Goal: Task Accomplishment & Management: Manage account settings

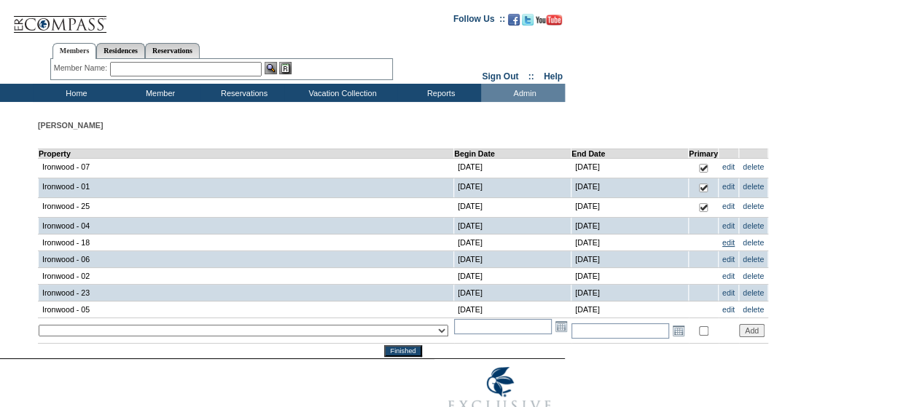
click at [722, 239] on link "edit" at bounding box center [728, 242] width 12 height 9
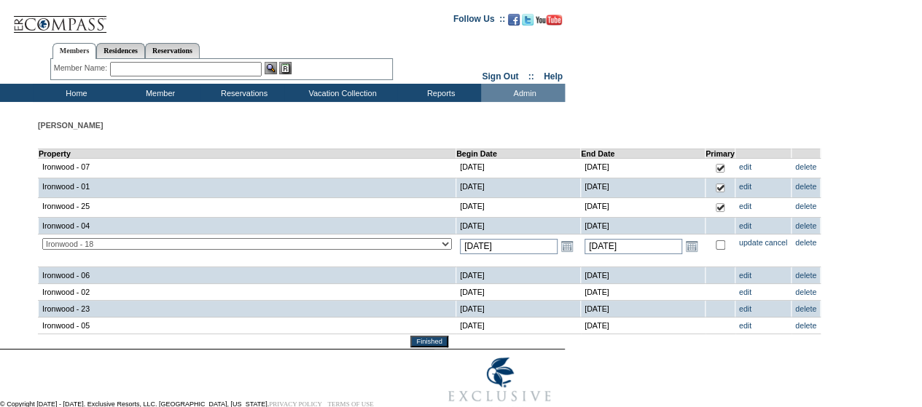
click at [716, 249] on input "checkbox" at bounding box center [720, 245] width 9 height 9
click at [716, 244] on input "checkbox" at bounding box center [720, 245] width 9 height 9
checkbox input "true"
click at [739, 240] on link "update" at bounding box center [751, 242] width 24 height 9
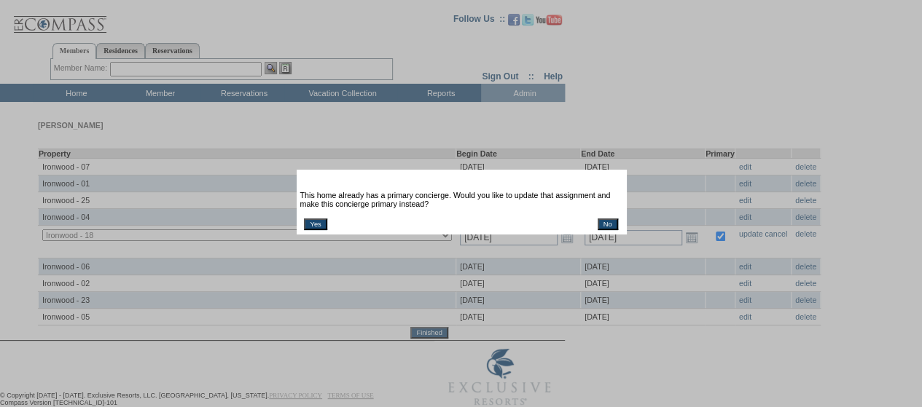
click at [312, 224] on input "Yes" at bounding box center [315, 225] width 23 height 12
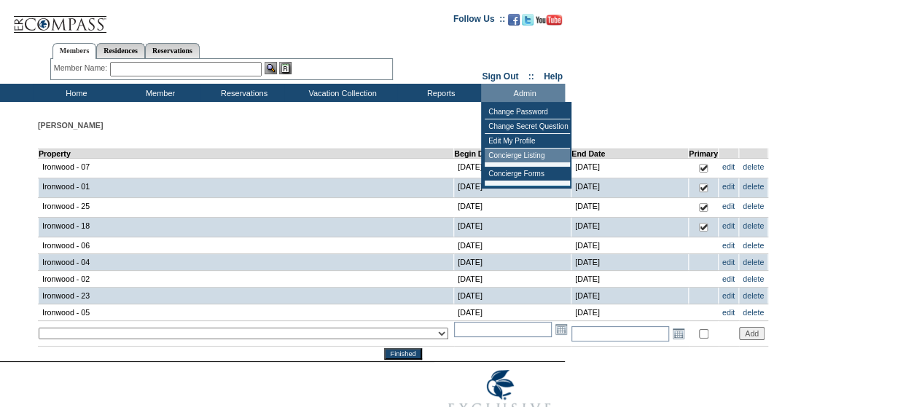
click at [512, 154] on td "Concierge Listing" at bounding box center [527, 156] width 85 height 15
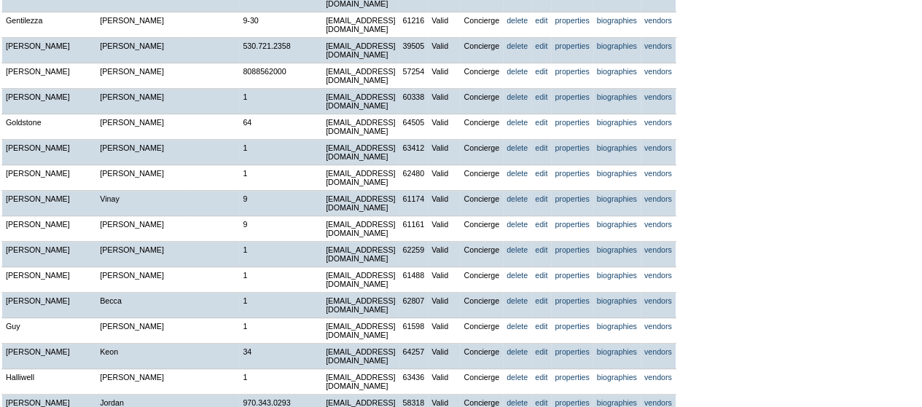
scroll to position [5749, 0]
